Goal: Task Accomplishment & Management: Manage account settings

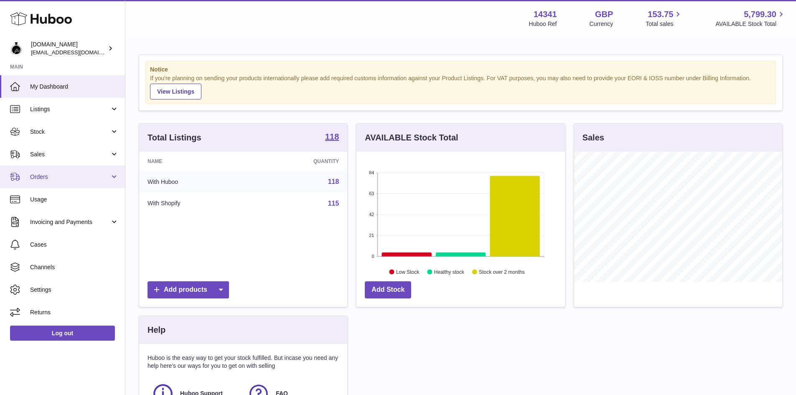
click at [55, 181] on span "Orders" at bounding box center [70, 177] width 80 height 8
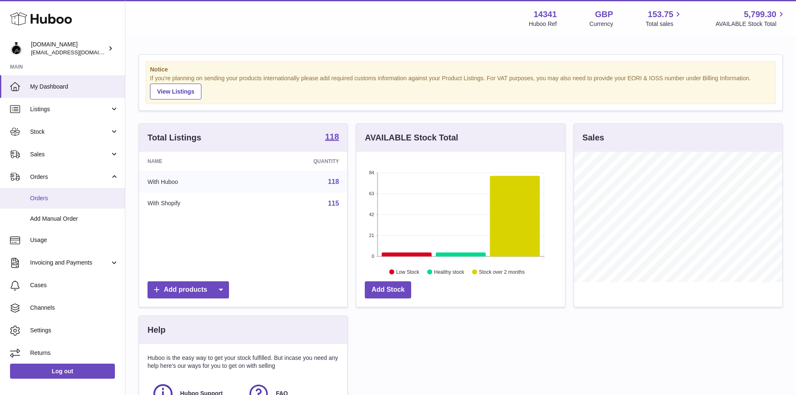
click at [47, 201] on span "Orders" at bounding box center [74, 198] width 89 height 8
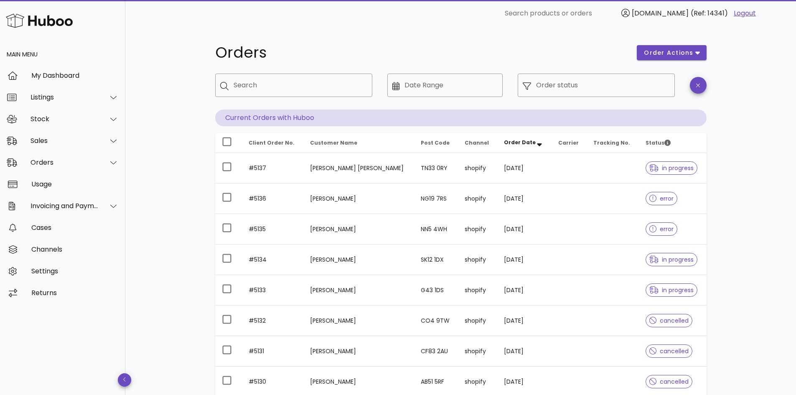
click at [168, 225] on div "Orders order actions ​ Search ​ Date Range ​ Order status Current Orders with H…" at bounding box center [460, 288] width 671 height 523
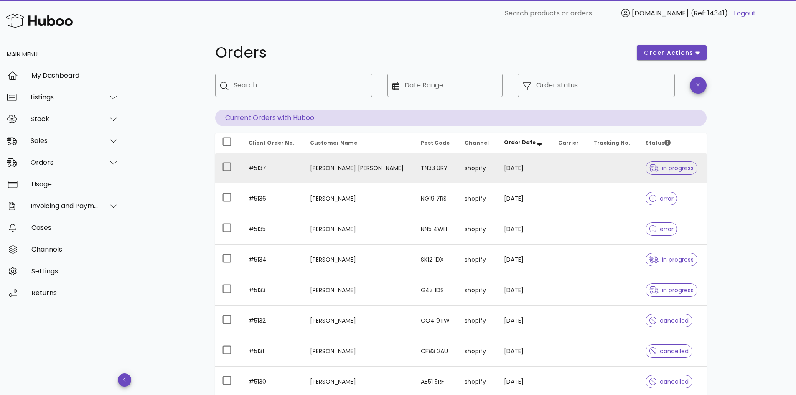
click at [560, 171] on td at bounding box center [569, 168] width 35 height 31
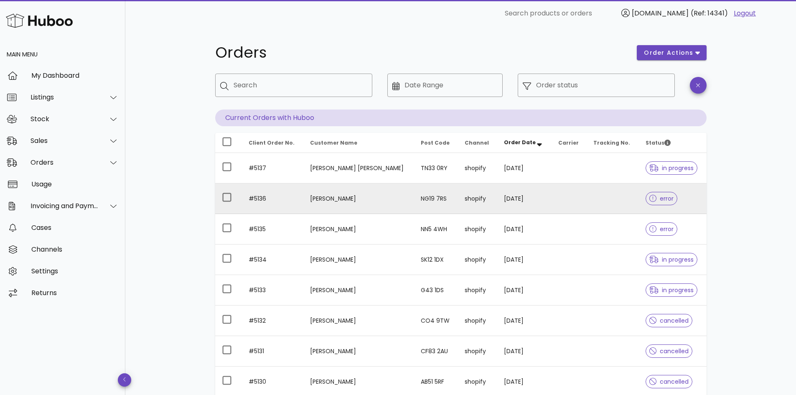
click at [594, 197] on td at bounding box center [613, 198] width 52 height 31
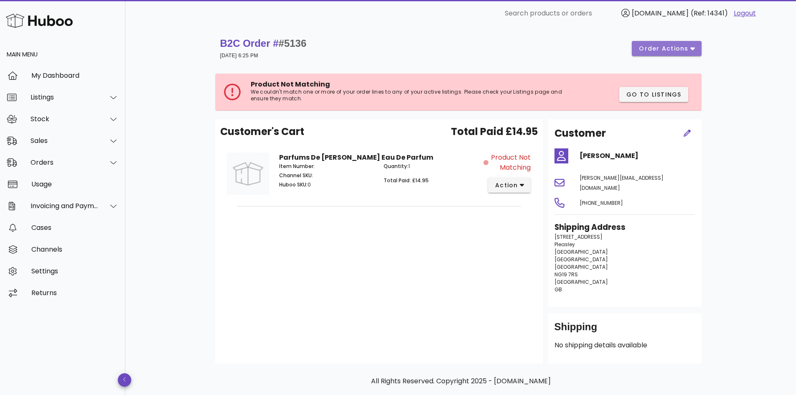
click at [689, 46] on span "order actions" at bounding box center [667, 48] width 56 height 9
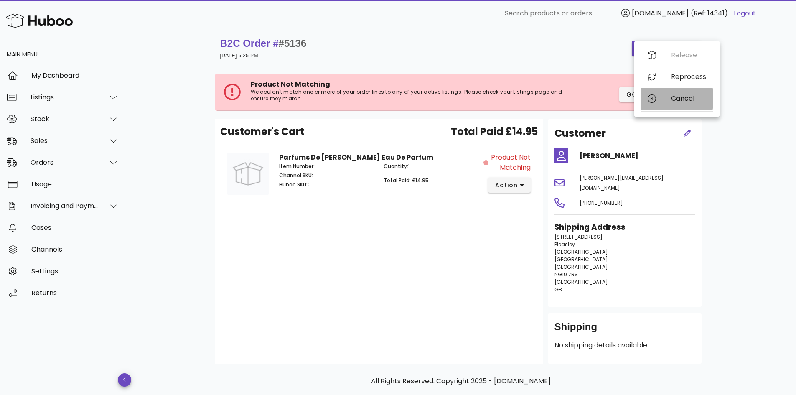
click at [666, 95] on div "Cancel" at bounding box center [677, 99] width 72 height 22
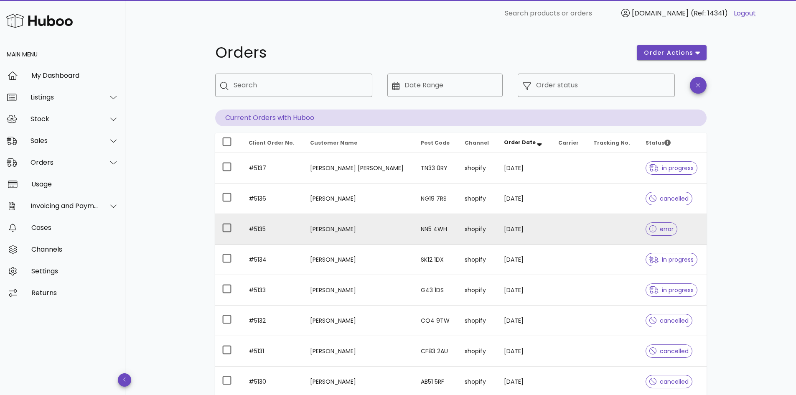
click at [552, 229] on td at bounding box center [569, 229] width 35 height 31
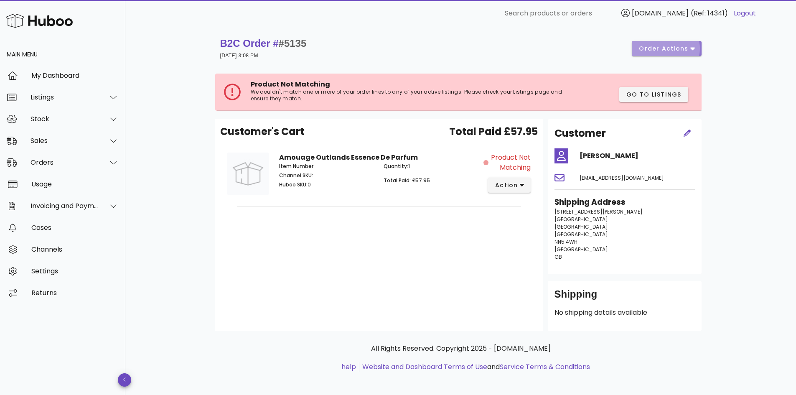
click at [699, 49] on button "order actions" at bounding box center [666, 48] width 69 height 15
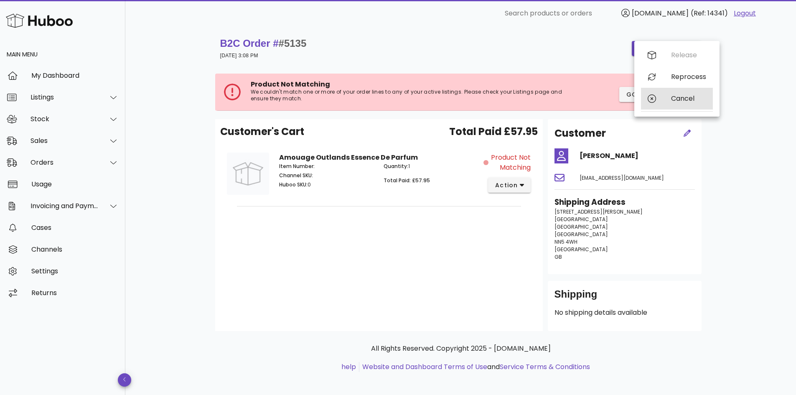
click at [666, 99] on div "Cancel" at bounding box center [677, 99] width 72 height 22
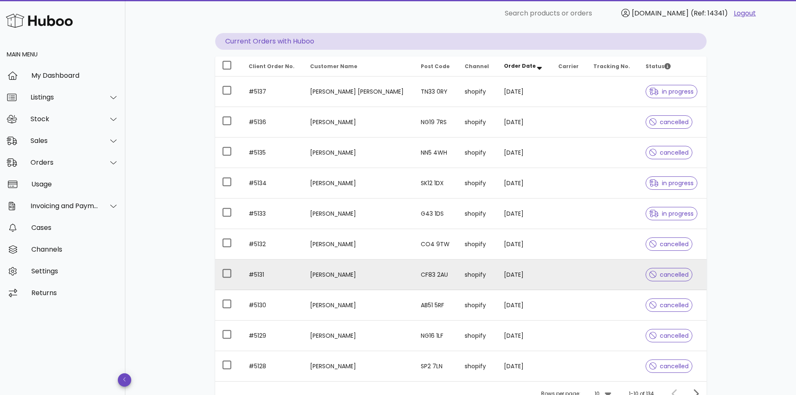
scroll to position [84, 0]
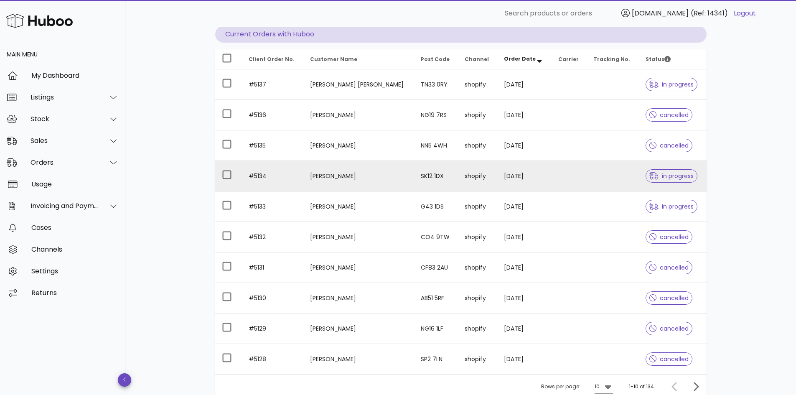
click at [293, 176] on td "#5134" at bounding box center [272, 176] width 61 height 31
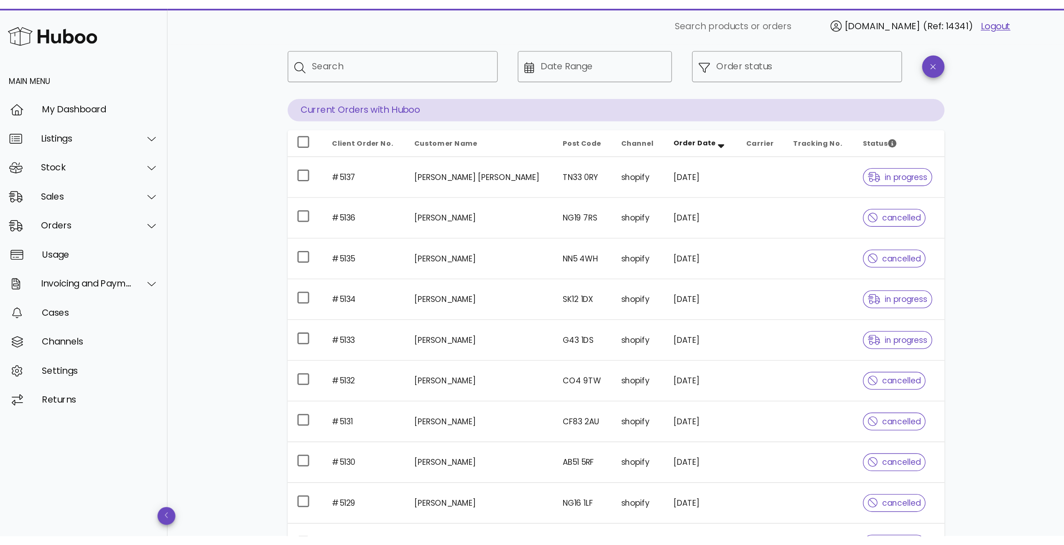
scroll to position [5, 0]
